Goal: Use online tool/utility: Utilize a website feature to perform a specific function

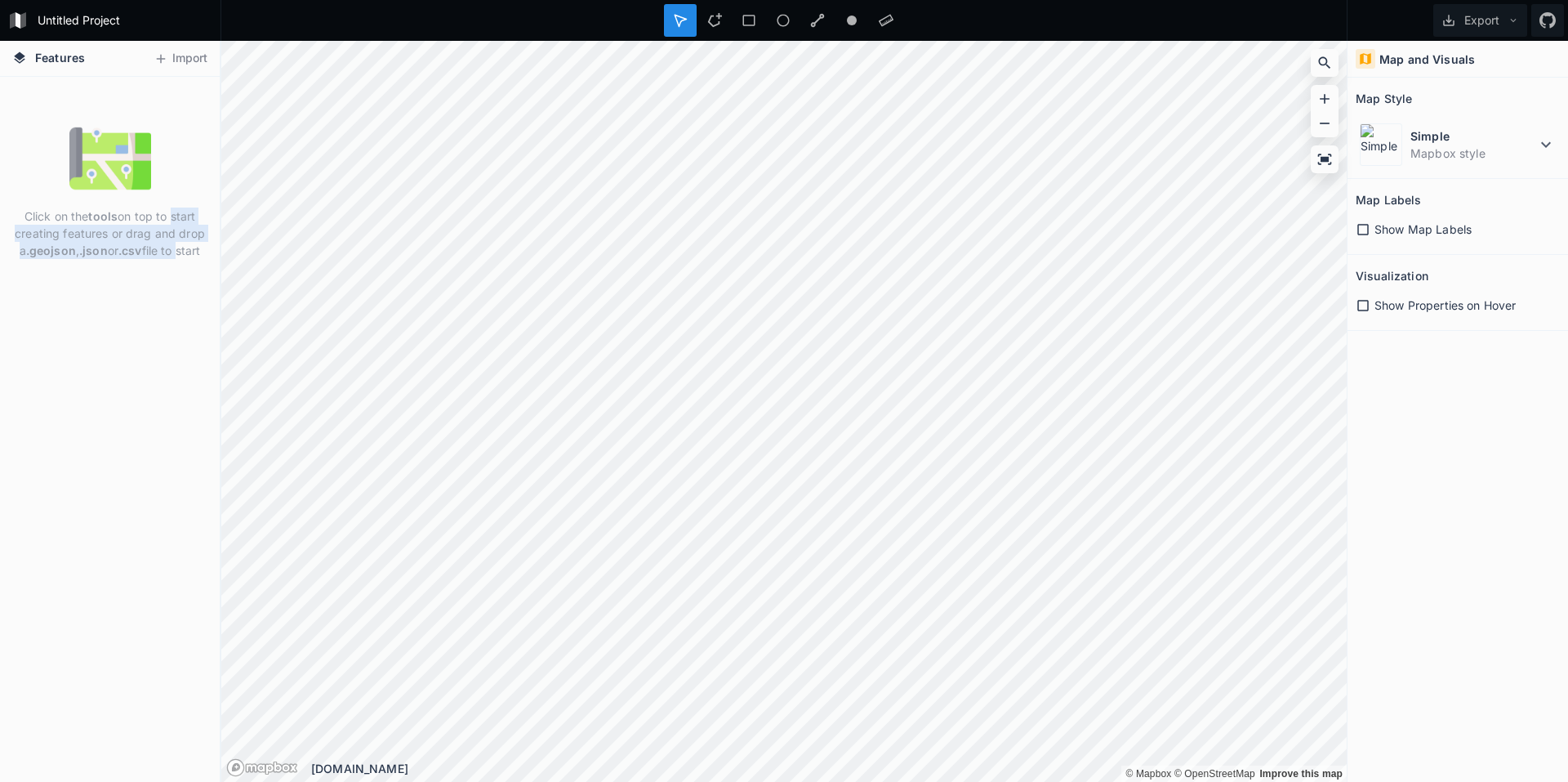
drag, startPoint x: 168, startPoint y: 215, endPoint x: 177, endPoint y: 242, distance: 28.5
click at [177, 242] on p "Click on the tools on top to start creating features or drag and drop a .geojso…" at bounding box center [110, 233] width 195 height 52
click at [177, 269] on div "Click on the tools on top to start creating features or drag and drop a .geojso…" at bounding box center [110, 428] width 220 height 705
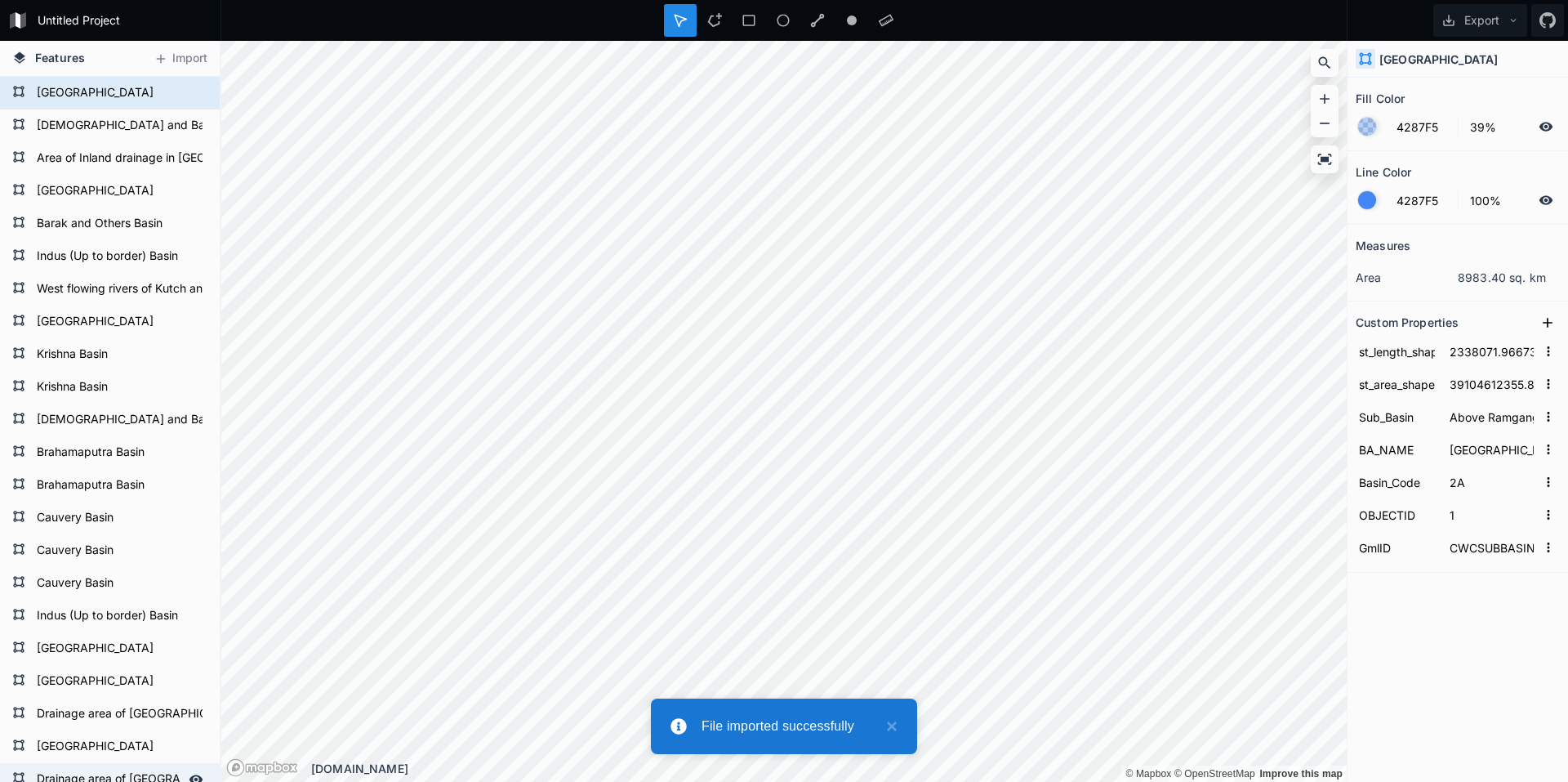
click at [50, 767] on form "Drainage area of [GEOGRAPHIC_DATA]" at bounding box center [108, 779] width 153 height 25
type input "3499904.38307995"
type input "7577852358.929647"
type input "Drainage area of [GEOGRAPHIC_DATA]"
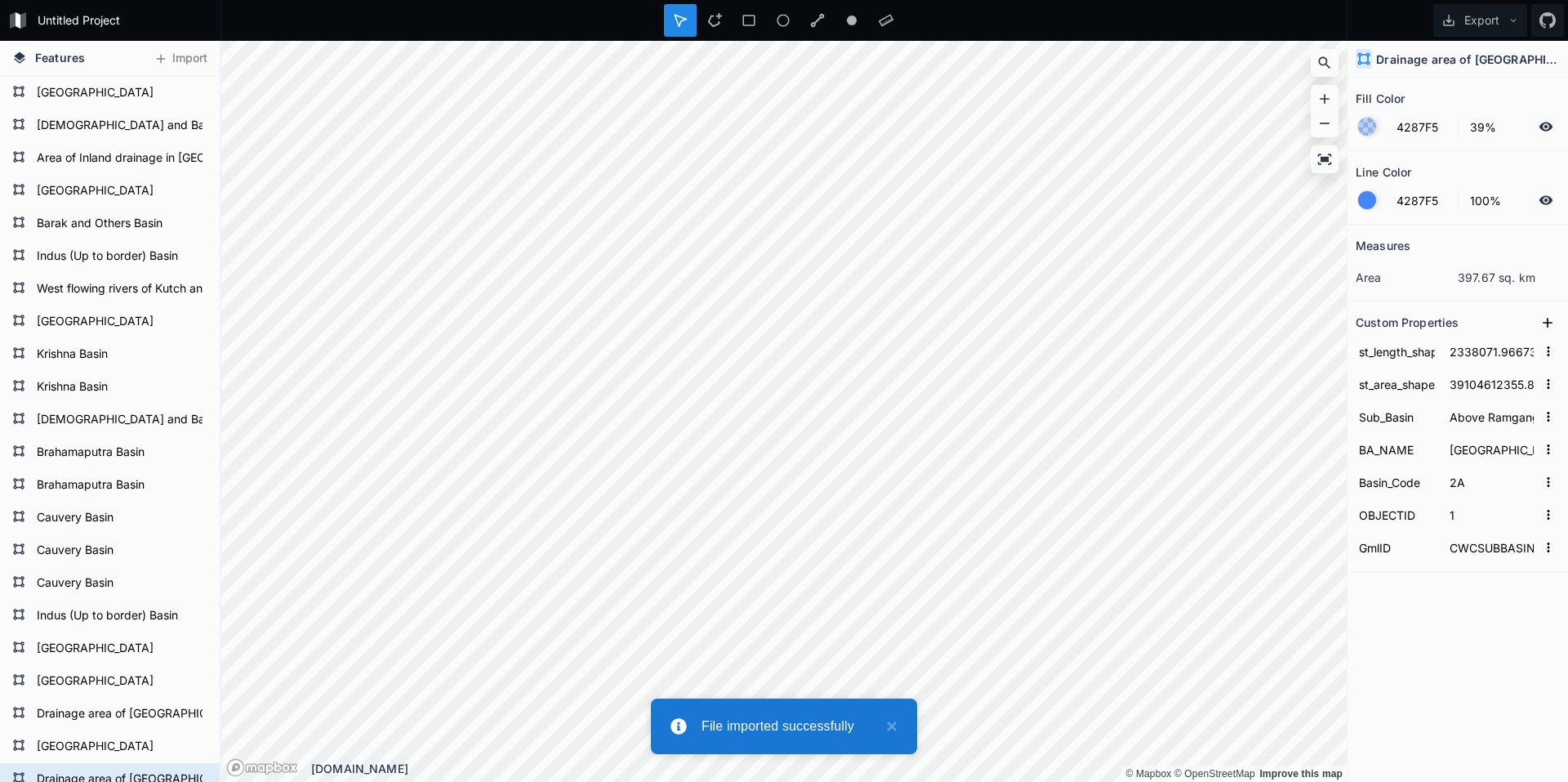
type input "22"
type input "CWCSUBBASIN.22"
